Goal: Task Accomplishment & Management: Manage account settings

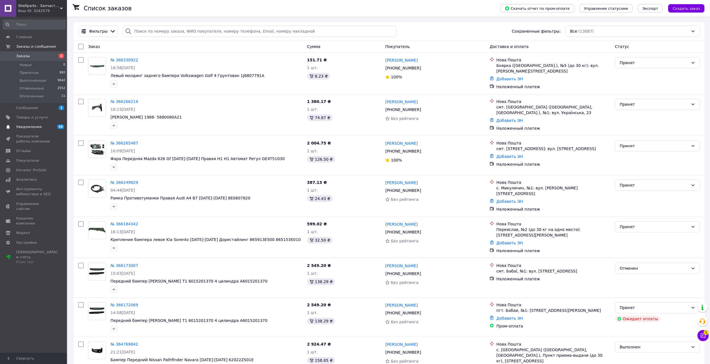
click at [37, 125] on span "Уведомления" at bounding box center [28, 126] width 25 height 5
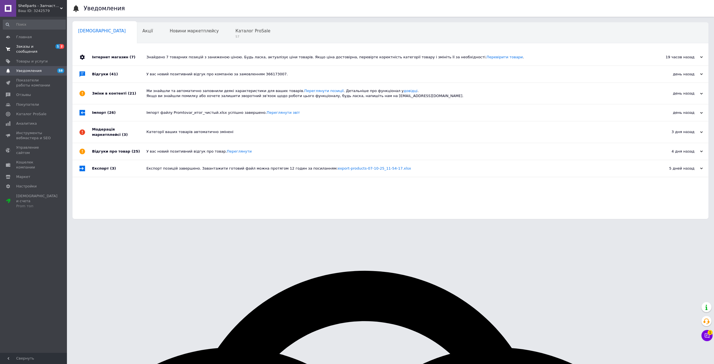
click at [47, 46] on span "Заказы и сообщения" at bounding box center [33, 49] width 35 height 10
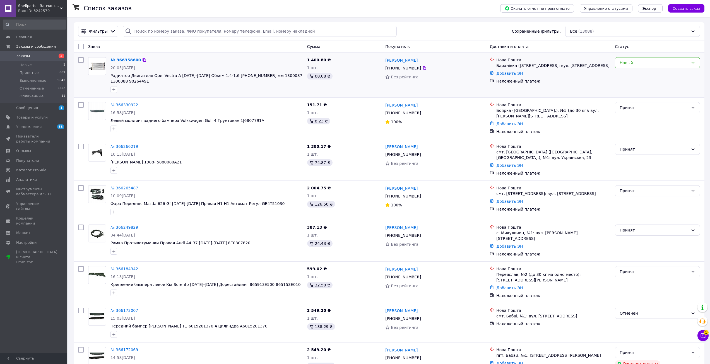
click at [403, 60] on link "Анатолій Лавренчук" at bounding box center [401, 60] width 32 height 6
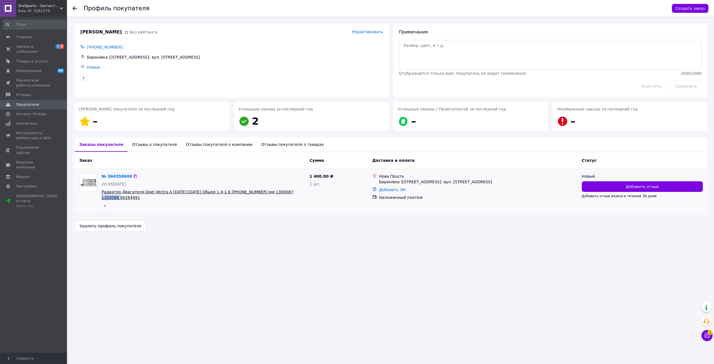
drag, startPoint x: 290, startPoint y: 193, endPoint x: 269, endPoint y: 194, distance: 21.8
click at [269, 194] on span "Радиатор Двигателя Opel Vectra A 1988-1995 Обьем 1.4-1.6 525-322-32 мм 1300087 …" at bounding box center [204, 194] width 204 height 11
copy span "90264491"
drag, startPoint x: 292, startPoint y: 241, endPoint x: 337, endPoint y: 198, distance: 61.9
click at [292, 241] on div "Профиль покупателя Создать заказ Лавренчук Анатолій Без рейтинга Редактировать …" at bounding box center [391, 182] width 646 height 364
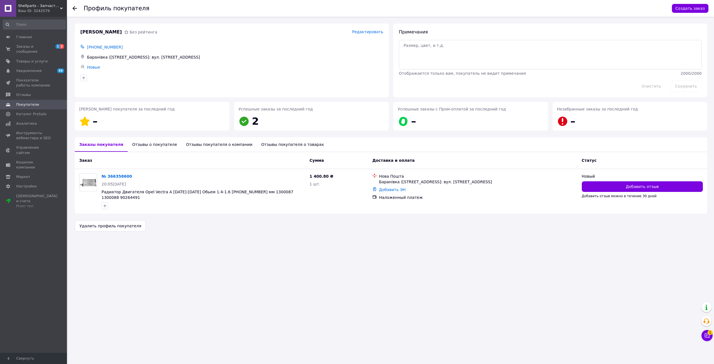
drag, startPoint x: 187, startPoint y: 143, endPoint x: 145, endPoint y: 145, distance: 41.9
click at [185, 144] on div "Отзывы покупателя о компании" at bounding box center [219, 144] width 75 height 15
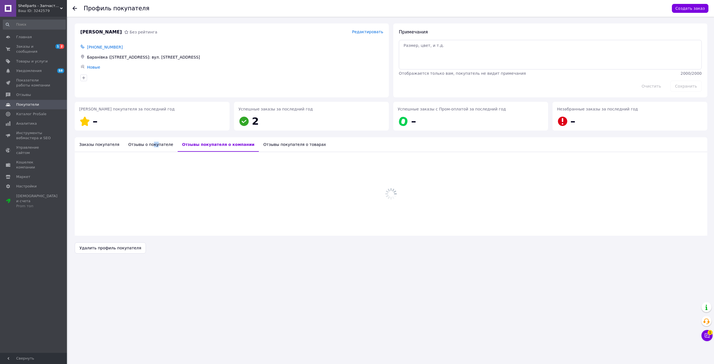
drag, startPoint x: 145, startPoint y: 145, endPoint x: 233, endPoint y: 144, distance: 87.6
click at [152, 145] on div "Отзывы о покупателе" at bounding box center [151, 144] width 54 height 15
drag, startPoint x: 241, startPoint y: 144, endPoint x: 234, endPoint y: 146, distance: 7.4
click at [257, 145] on div "Отзывы покупателя о товарах" at bounding box center [293, 144] width 72 height 15
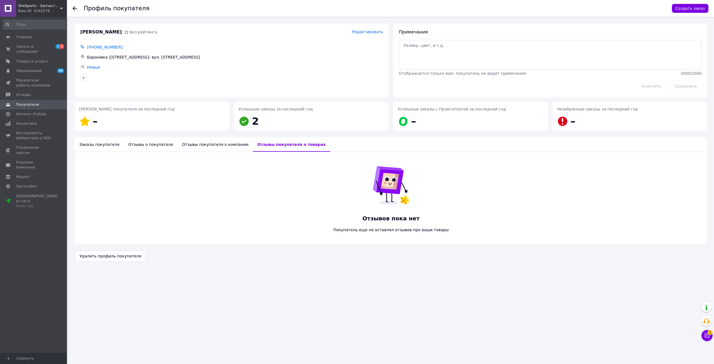
drag, startPoint x: 98, startPoint y: 145, endPoint x: 204, endPoint y: 151, distance: 107.1
click at [98, 144] on div "Заказы покупателя" at bounding box center [99, 144] width 49 height 15
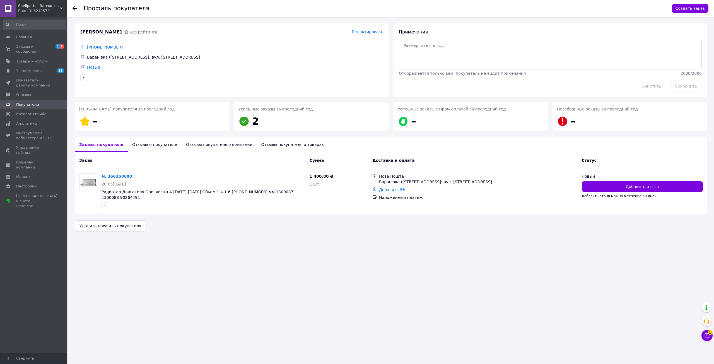
drag, startPoint x: 137, startPoint y: 142, endPoint x: 196, endPoint y: 143, distance: 58.9
click at [138, 142] on div "Отзывы о покупателе" at bounding box center [155, 144] width 54 height 15
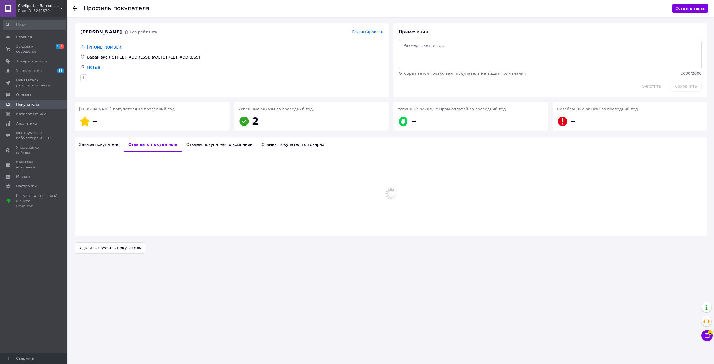
drag, startPoint x: 198, startPoint y: 143, endPoint x: 255, endPoint y: 144, distance: 56.6
click at [201, 143] on div "Отзывы покупателя о компании" at bounding box center [219, 144] width 75 height 15
click at [259, 144] on div "Отзывы покупателя о товарах" at bounding box center [295, 144] width 72 height 15
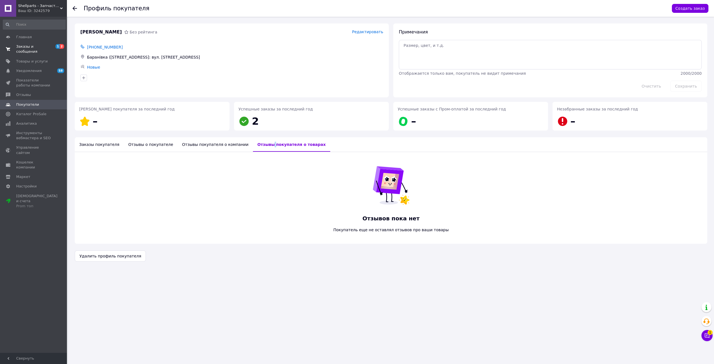
drag, startPoint x: 33, startPoint y: 65, endPoint x: 39, endPoint y: 45, distance: 20.8
click at [34, 68] on span "Уведомления" at bounding box center [28, 70] width 25 height 5
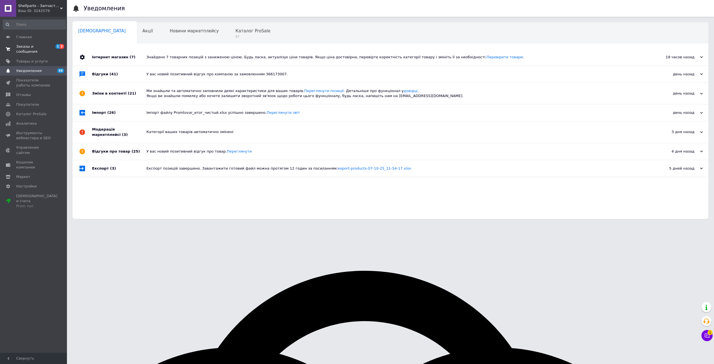
click at [51, 45] on span "Заказы и сообщения" at bounding box center [33, 49] width 35 height 10
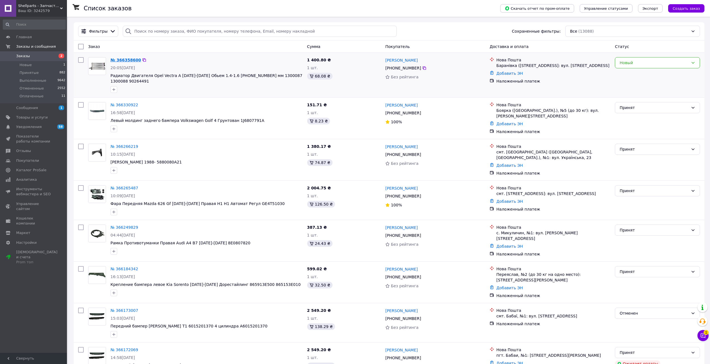
click at [127, 62] on link "№ 366358600" at bounding box center [125, 60] width 30 height 4
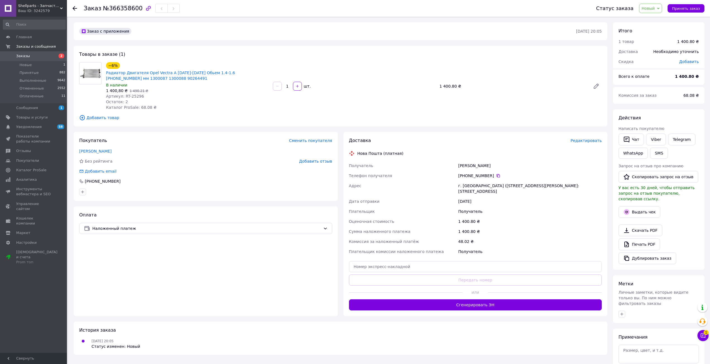
drag, startPoint x: 494, startPoint y: 177, endPoint x: 79, endPoint y: 351, distance: 450.7
click at [495, 178] on div "+380 98 437 17 25" at bounding box center [530, 176] width 144 height 6
click at [496, 175] on icon at bounding box center [498, 176] width 4 height 4
click at [44, 127] on span "Уведомления" at bounding box center [33, 126] width 35 height 5
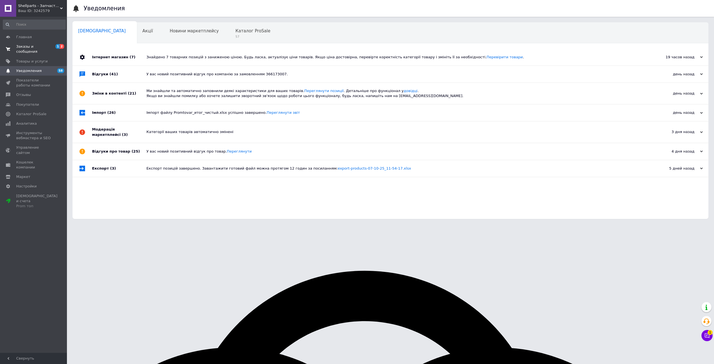
click at [53, 45] on span "1 2" at bounding box center [59, 49] width 15 height 10
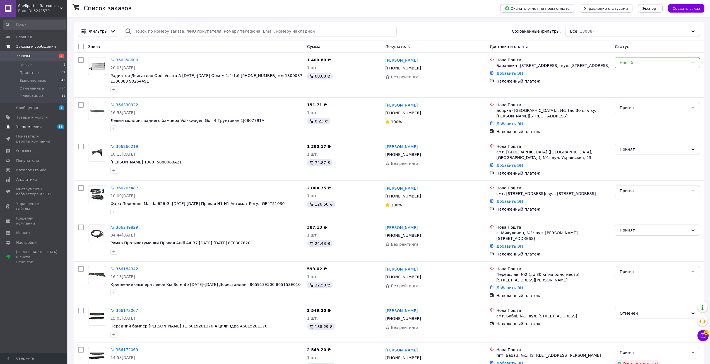
click at [42, 124] on span "Уведомления" at bounding box center [33, 126] width 35 height 5
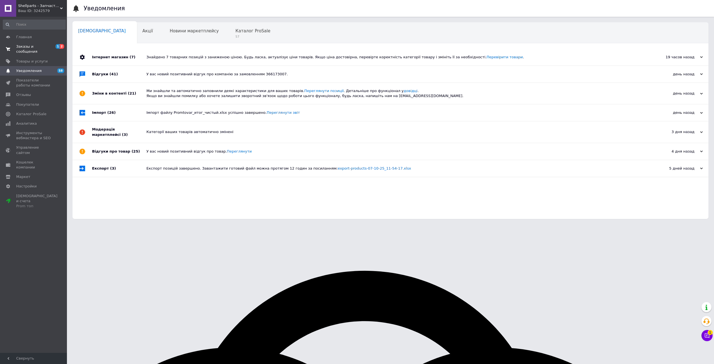
drag, startPoint x: 46, startPoint y: 46, endPoint x: 43, endPoint y: 45, distance: 2.8
click at [46, 46] on span "Заказы и сообщения" at bounding box center [33, 49] width 35 height 10
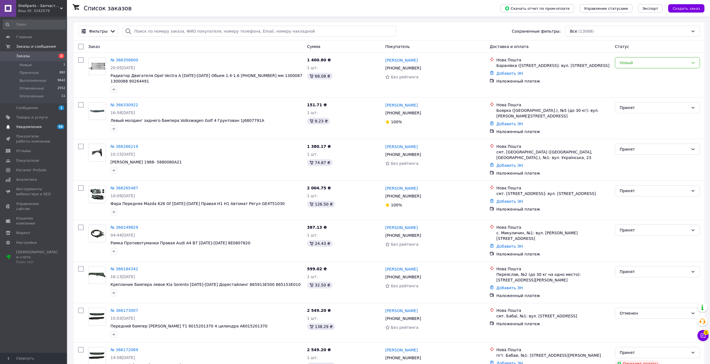
click at [41, 127] on span "Уведомления" at bounding box center [33, 126] width 35 height 5
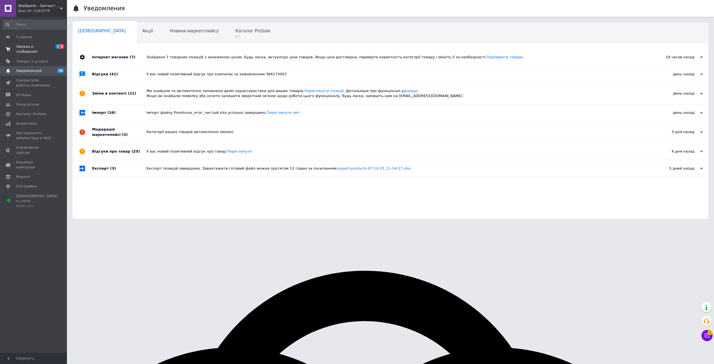
click at [48, 45] on span "Заказы и сообщения" at bounding box center [33, 49] width 35 height 10
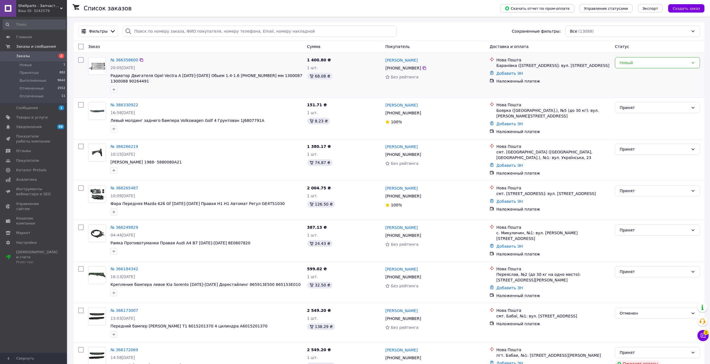
drag, startPoint x: 634, startPoint y: 62, endPoint x: 638, endPoint y: 69, distance: 8.3
click at [635, 63] on div "Новый" at bounding box center [654, 63] width 69 height 6
click at [640, 74] on li "Принят" at bounding box center [657, 75] width 85 height 10
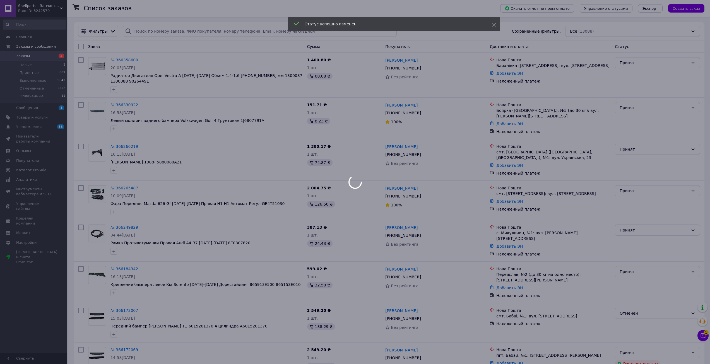
click at [704, 332] on div at bounding box center [355, 182] width 710 height 364
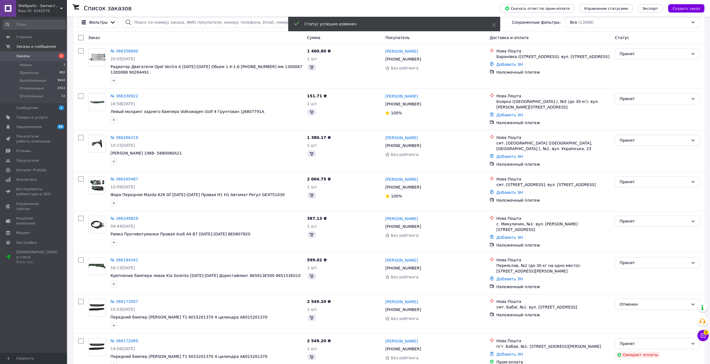
scroll to position [28, 0]
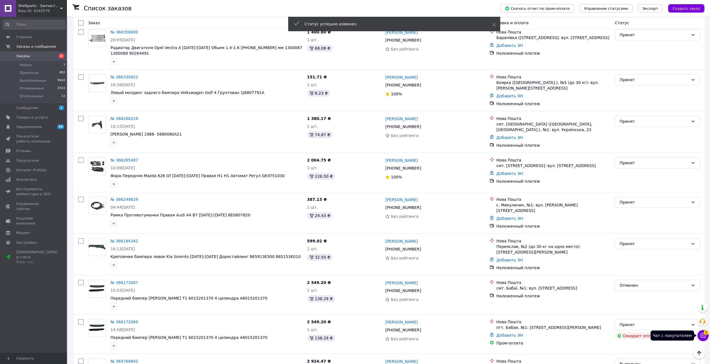
click at [706, 336] on button "Чат с покупателем 1" at bounding box center [702, 335] width 11 height 11
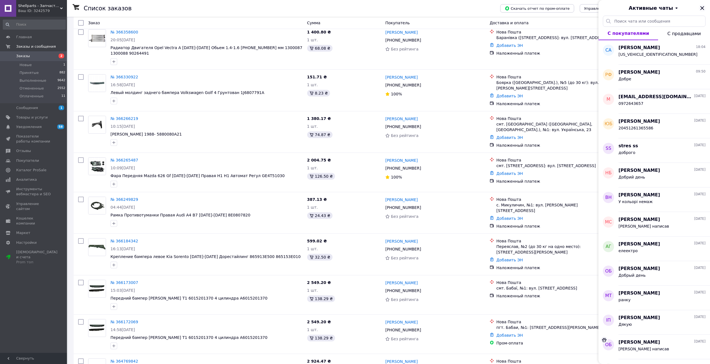
click at [702, 6] on icon "Закрыть" at bounding box center [702, 8] width 7 height 7
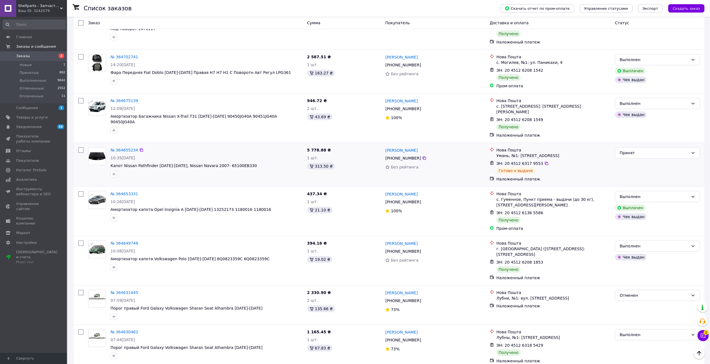
scroll to position [725, 0]
click at [422, 156] on icon at bounding box center [424, 158] width 4 height 4
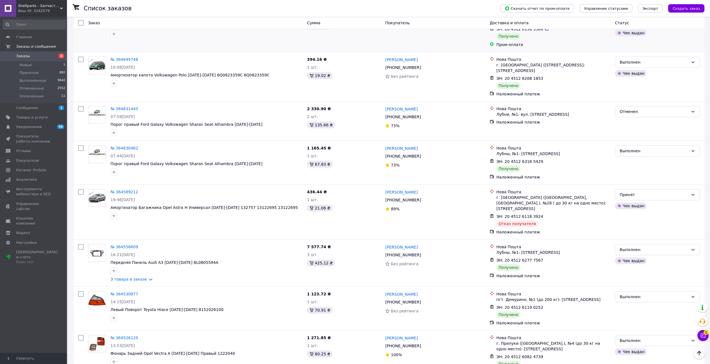
scroll to position [921, 0]
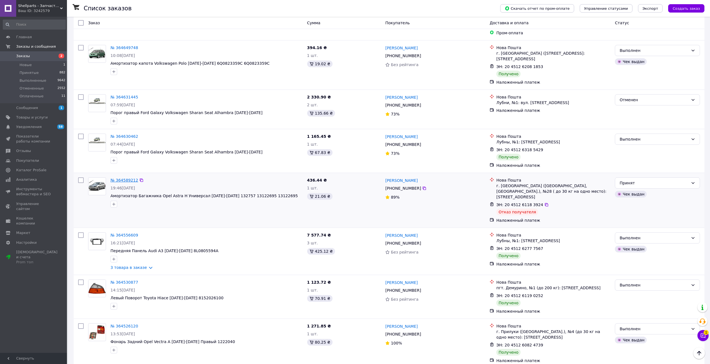
click at [122, 178] on link "№ 364589212" at bounding box center [124, 180] width 28 height 4
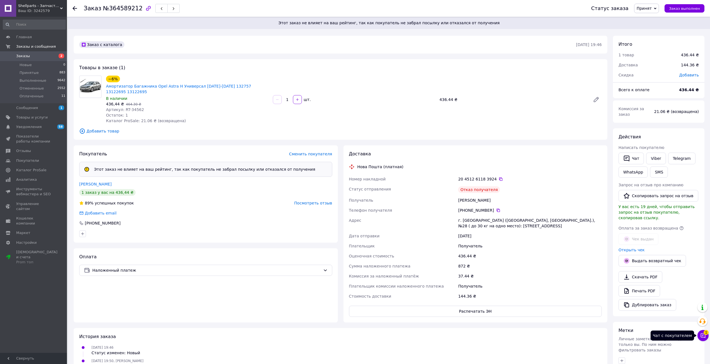
drag, startPoint x: 705, startPoint y: 338, endPoint x: 699, endPoint y: 315, distance: 24.2
click at [705, 337] on icon at bounding box center [703, 336] width 6 height 6
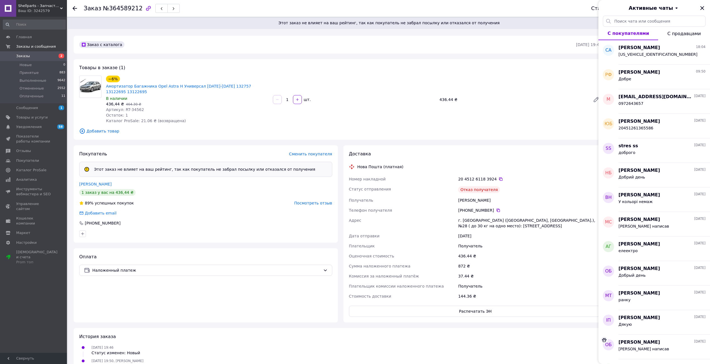
drag, startPoint x: 702, startPoint y: 8, endPoint x: 384, endPoint y: 0, distance: 318.4
click at [701, 8] on icon "Закрыть" at bounding box center [702, 8] width 7 height 7
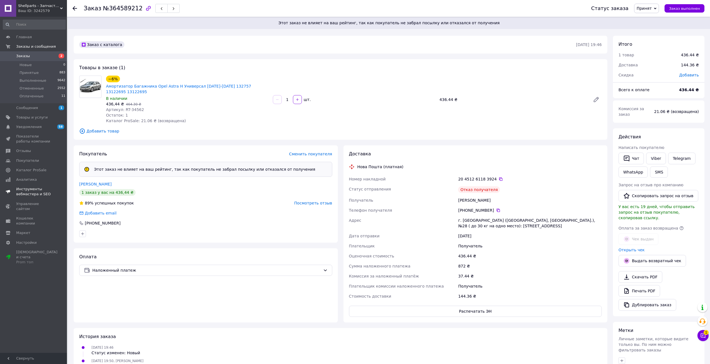
click at [48, 126] on span "Уведомления" at bounding box center [33, 126] width 35 height 5
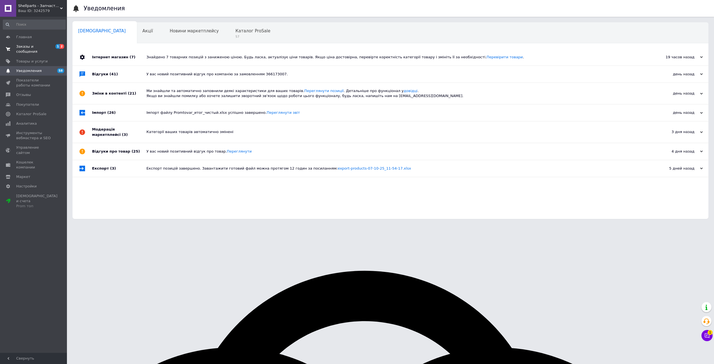
click at [50, 45] on span "Заказы и сообщения" at bounding box center [33, 49] width 35 height 10
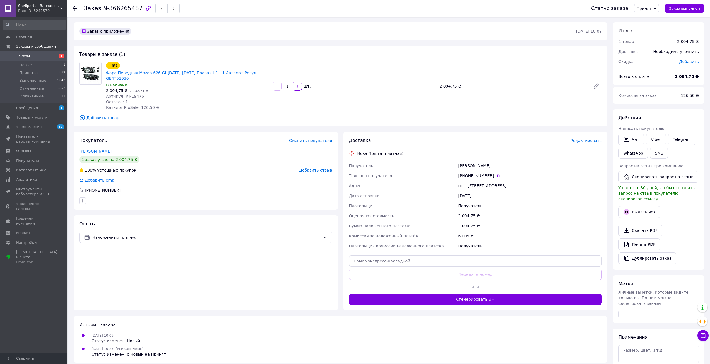
drag, startPoint x: 473, startPoint y: 289, endPoint x: 469, endPoint y: 283, distance: 7.0
click at [473, 294] on button "Сгенерировать ЭН" at bounding box center [475, 299] width 253 height 11
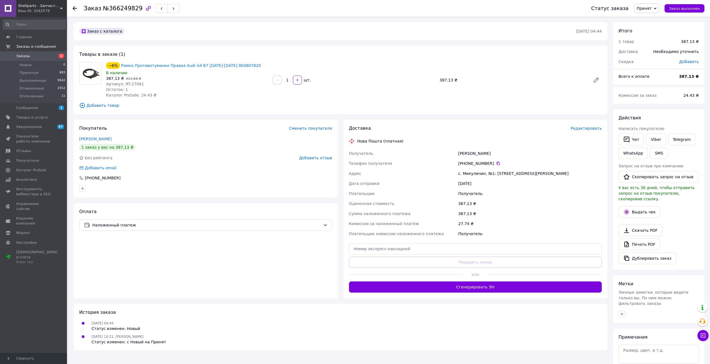
click at [474, 288] on button "Сгенерировать ЭН" at bounding box center [475, 286] width 253 height 11
